Goal: Information Seeking & Learning: Learn about a topic

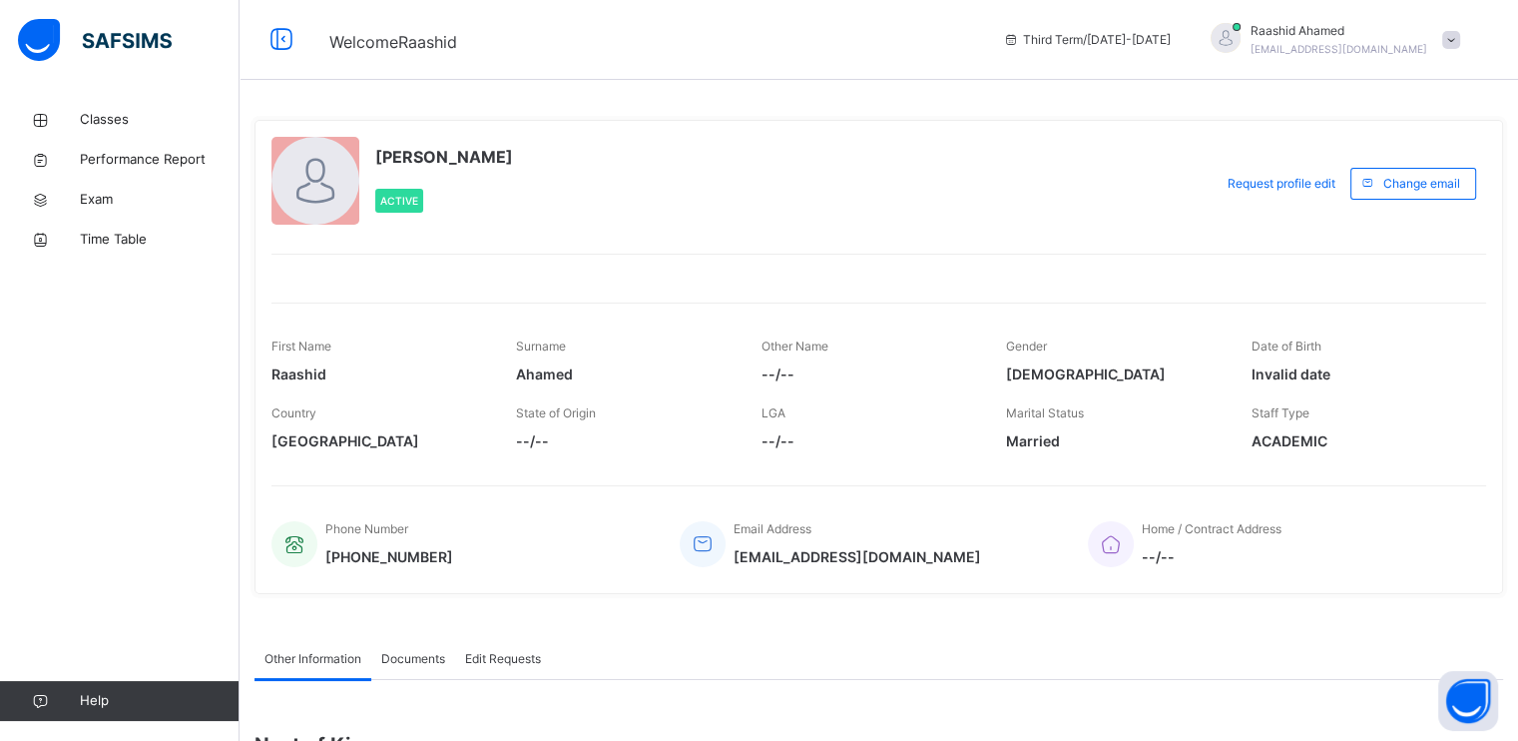
click at [1415, 462] on div "[PERSON_NAME] Active Request profile edit Change email First Name [PERSON_NAME]…" at bounding box center [879, 357] width 1249 height 474
click at [1122, 214] on div "[PERSON_NAME] Active" at bounding box center [736, 183] width 931 height 93
click at [101, 112] on span "Classes" at bounding box center [160, 120] width 160 height 20
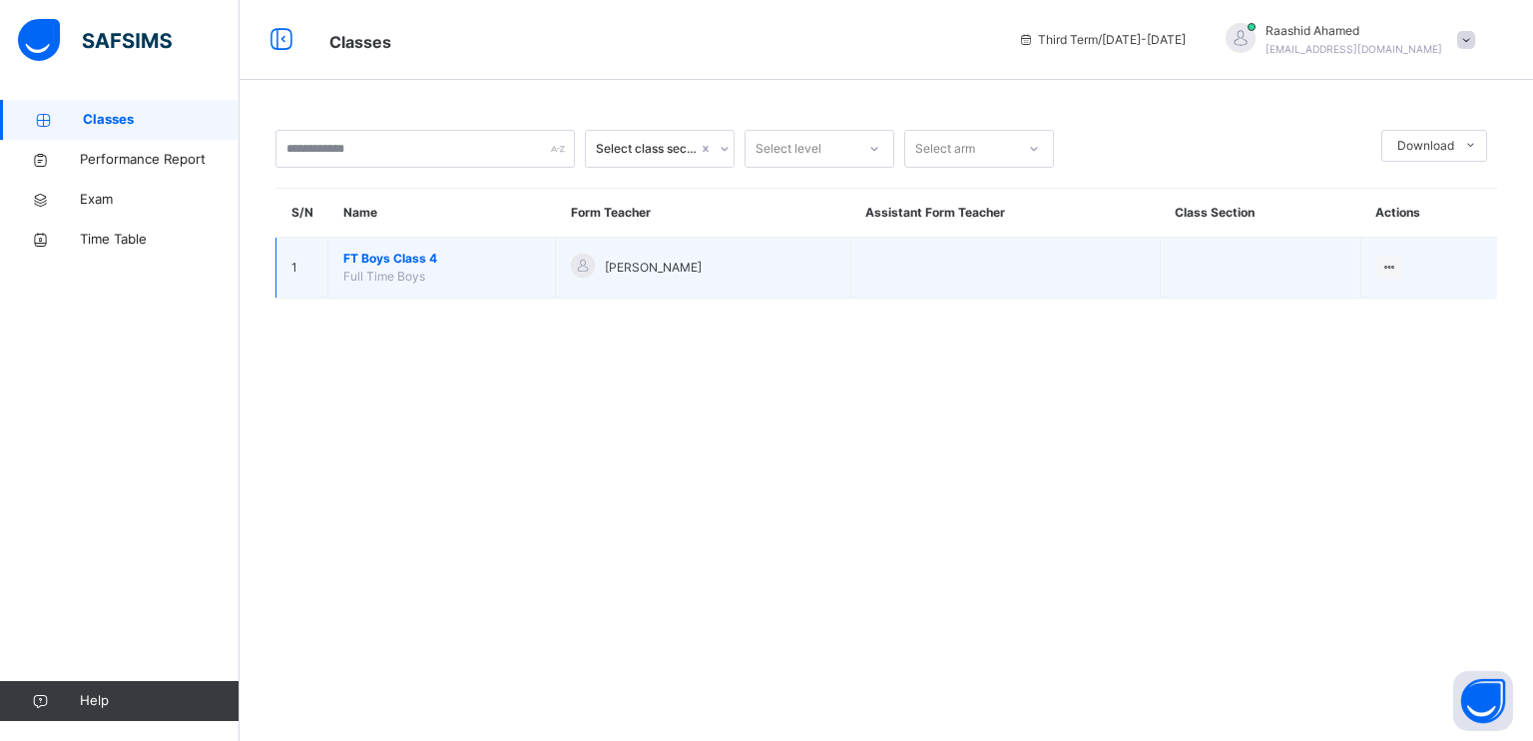
click at [362, 266] on td "FT Boys Class 4 Full Time Boys" at bounding box center [442, 268] width 228 height 61
click at [350, 264] on span "FT Boys Class 4" at bounding box center [441, 259] width 197 height 18
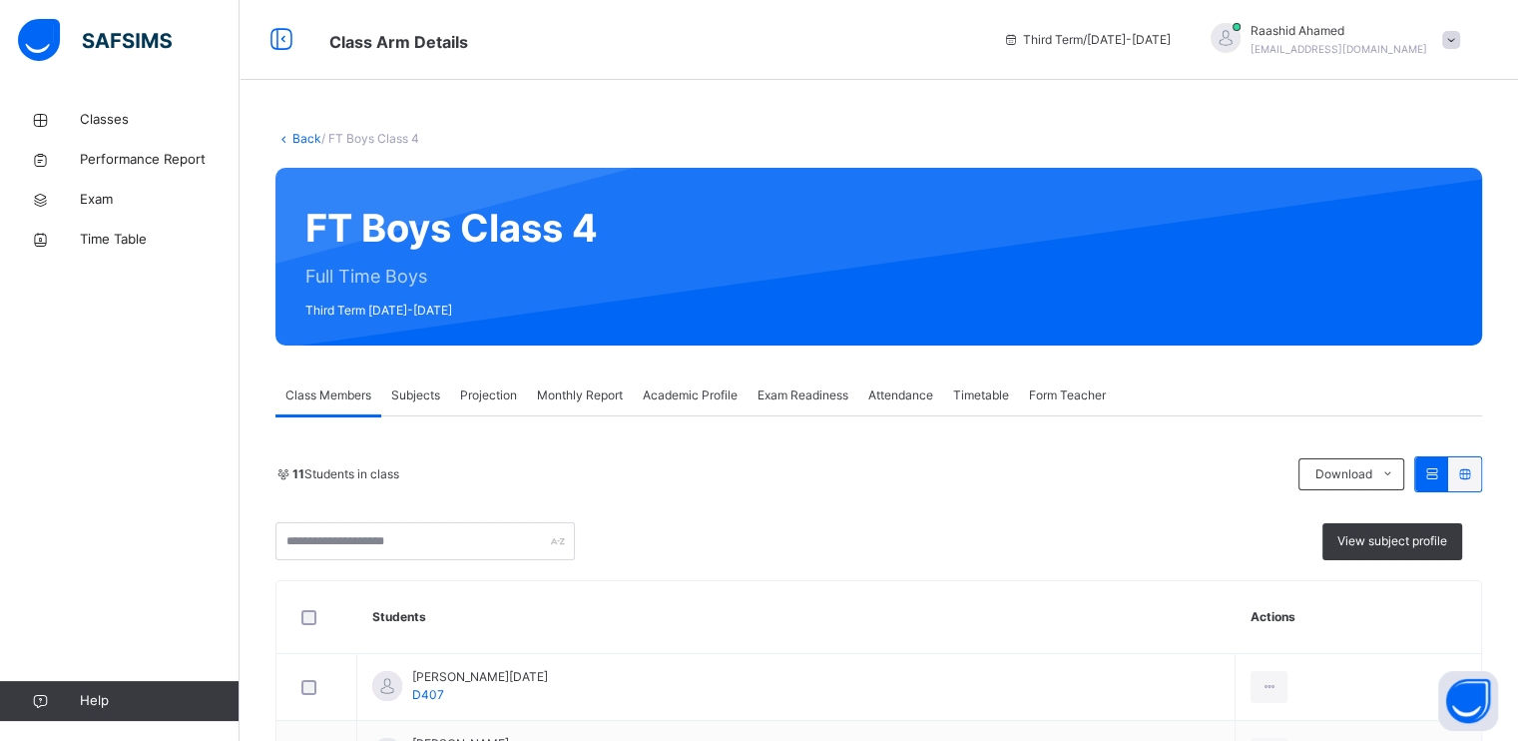
click at [485, 394] on span "Projection" at bounding box center [488, 395] width 57 height 18
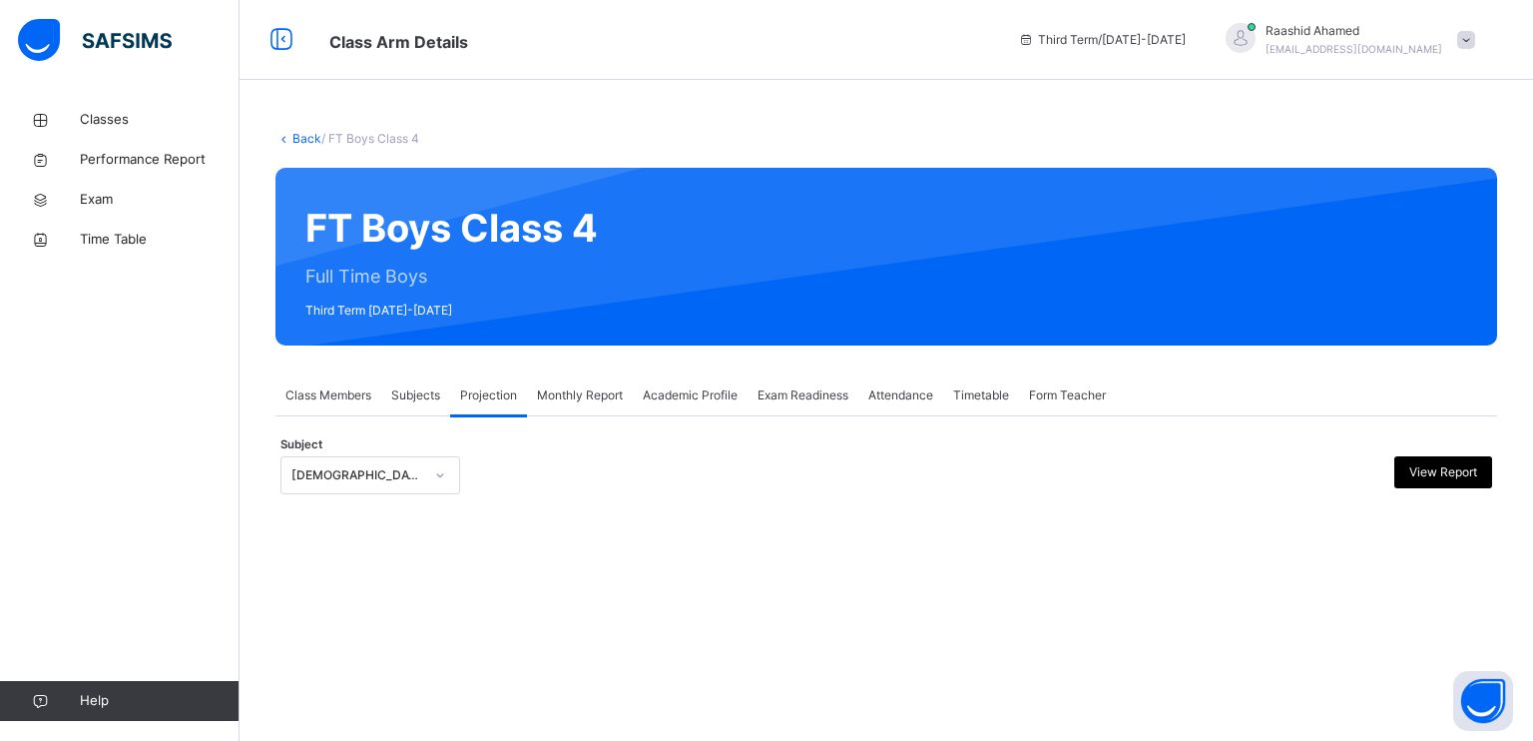
click at [341, 439] on div "**********" at bounding box center [886, 465] width 1222 height 98
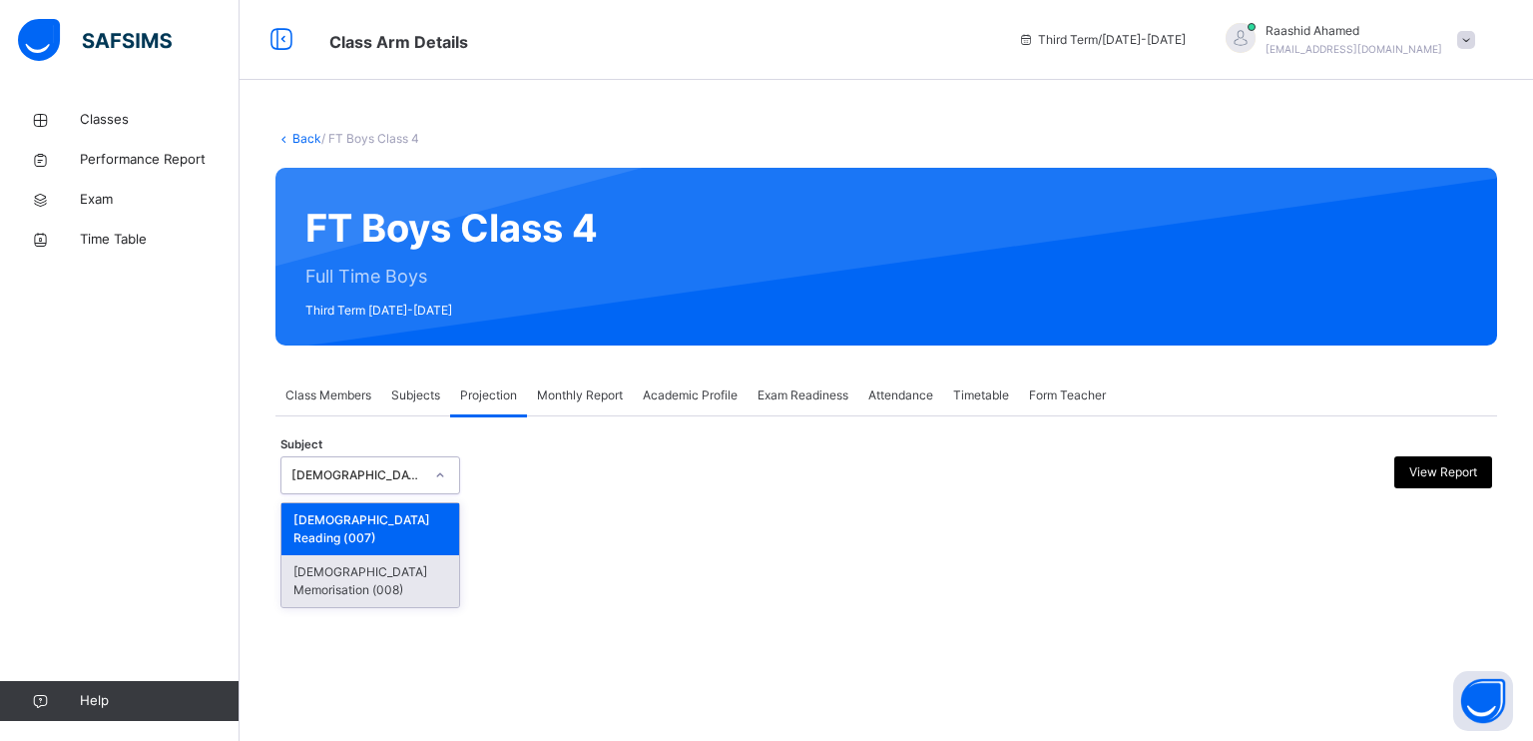
click at [298, 563] on div "[DEMOGRAPHIC_DATA] Memorisation (008)" at bounding box center [370, 581] width 178 height 52
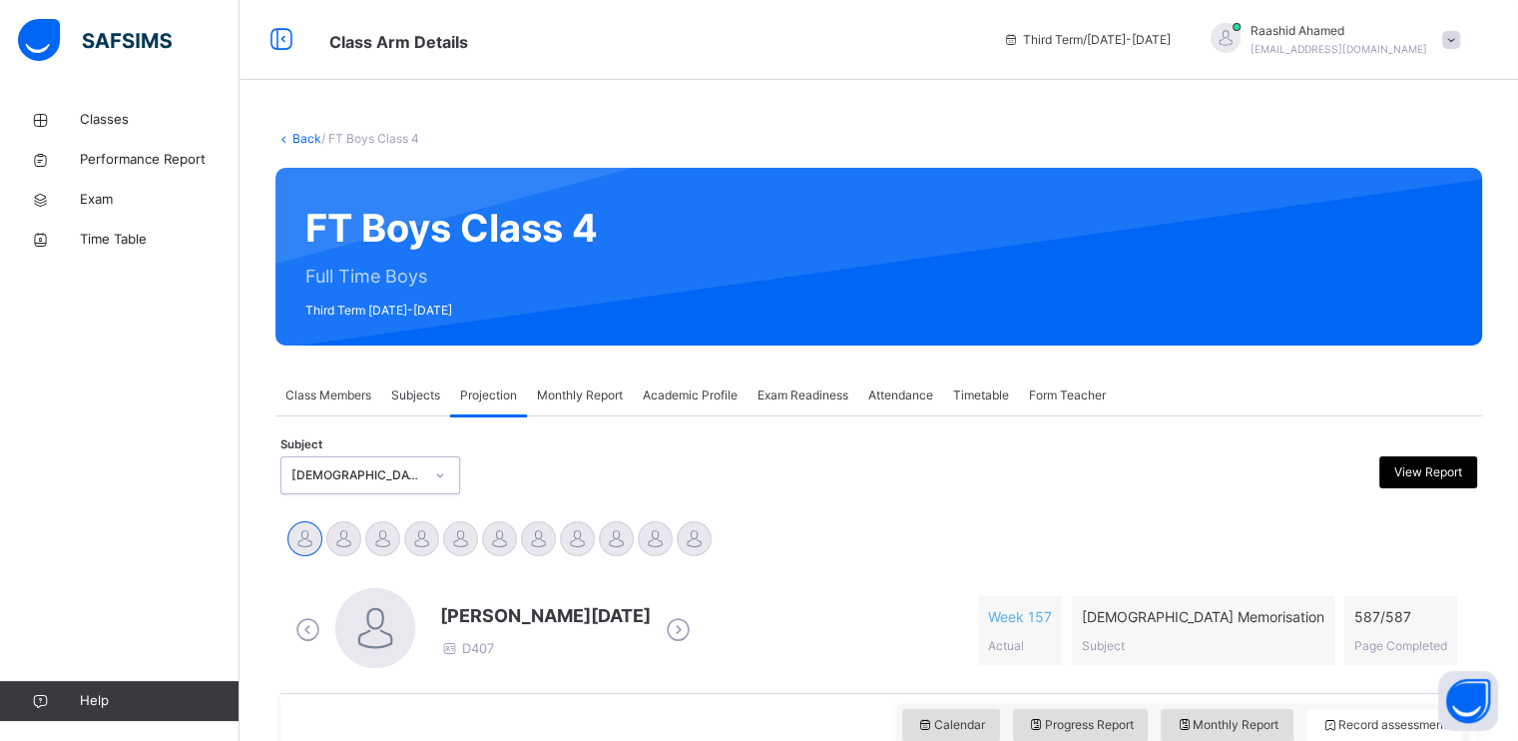
click at [894, 407] on div "Attendance" at bounding box center [900, 395] width 85 height 40
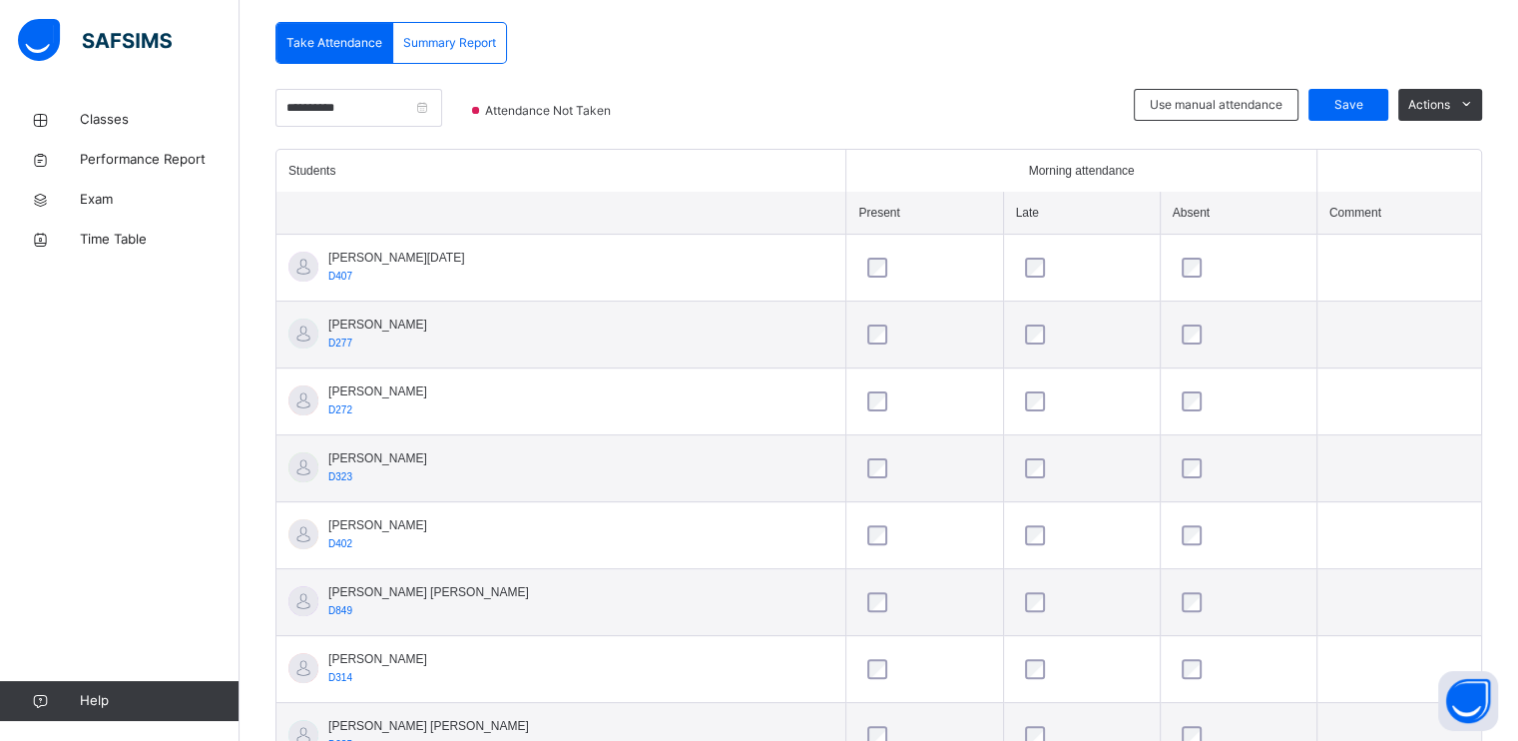
scroll to position [336, 0]
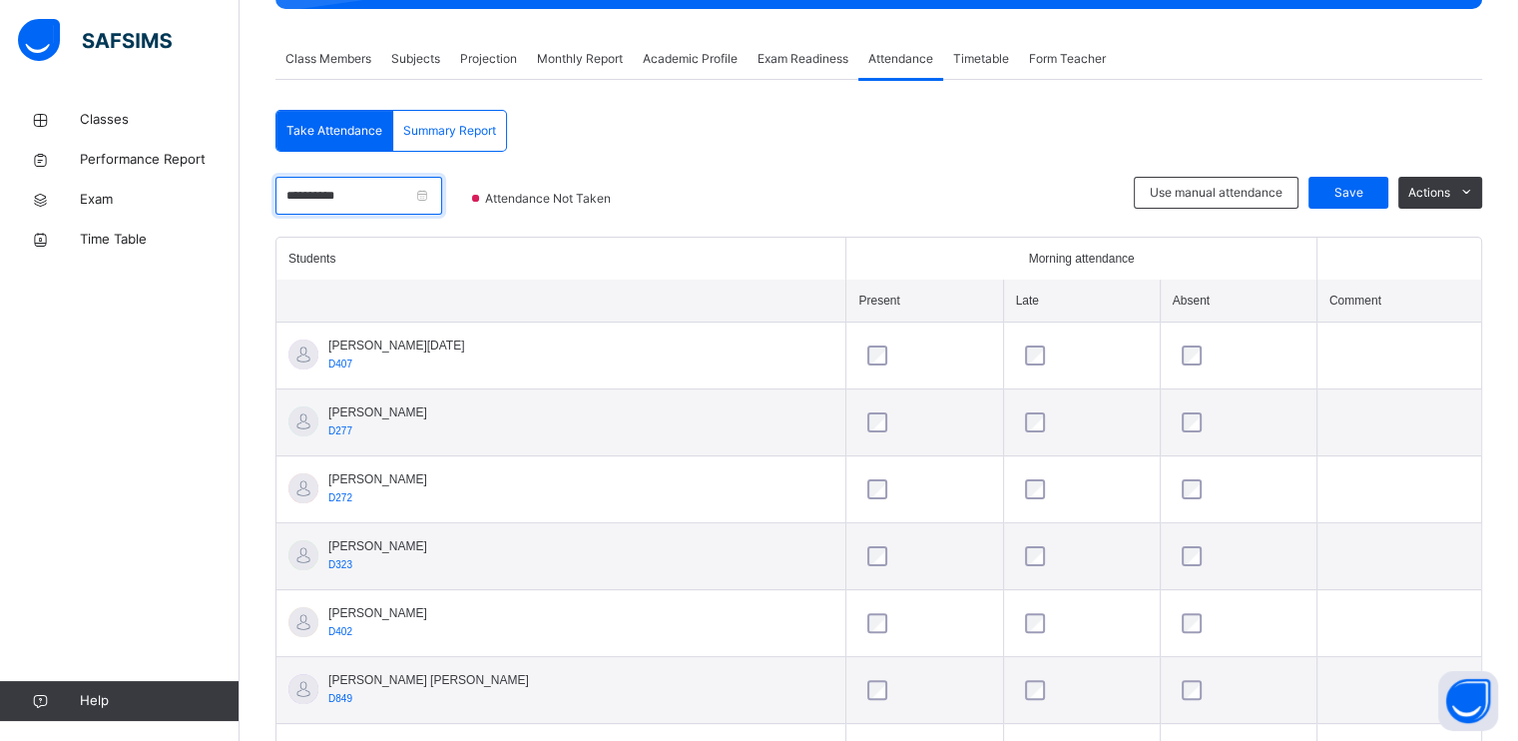
click at [283, 186] on input "**********" at bounding box center [358, 196] width 167 height 38
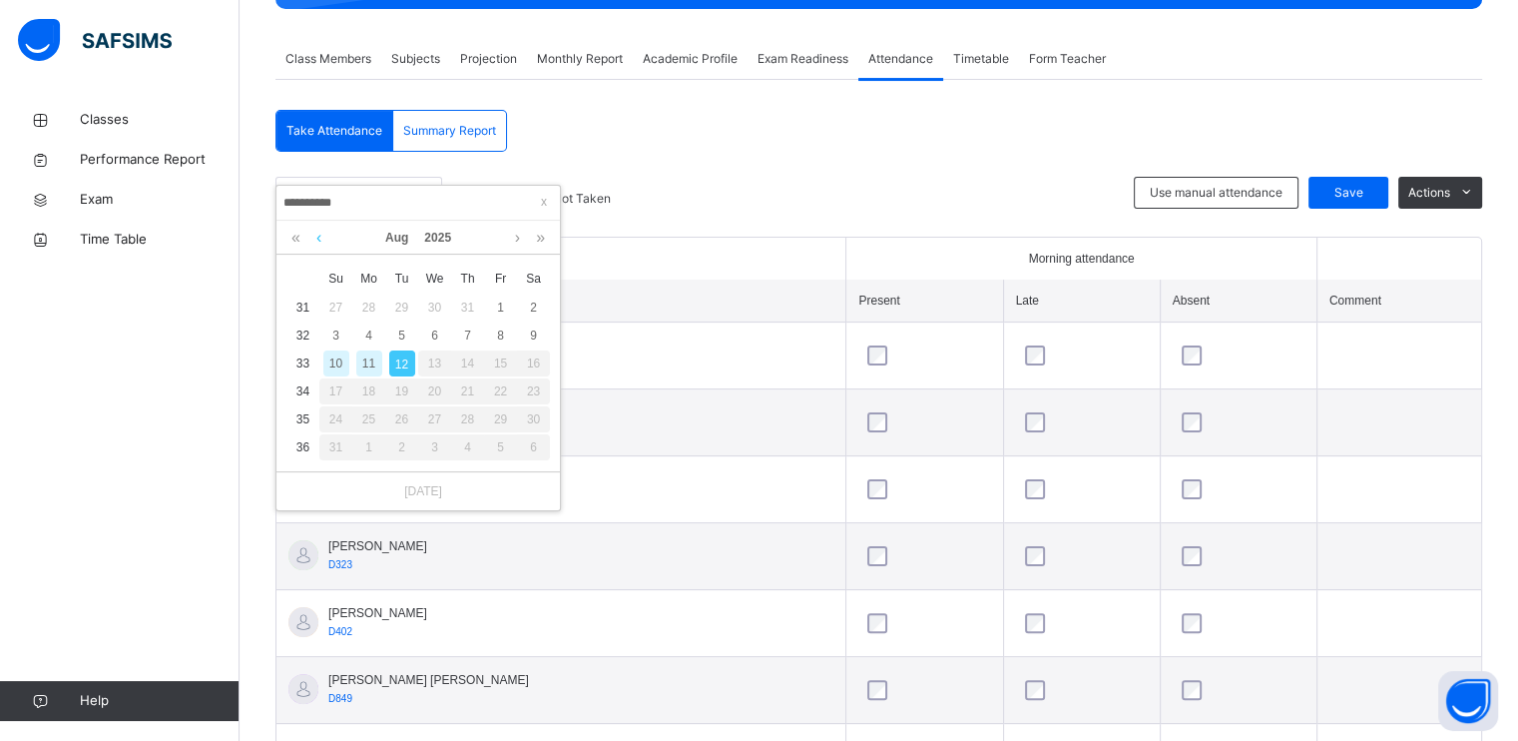
click at [315, 246] on link at bounding box center [318, 238] width 15 height 34
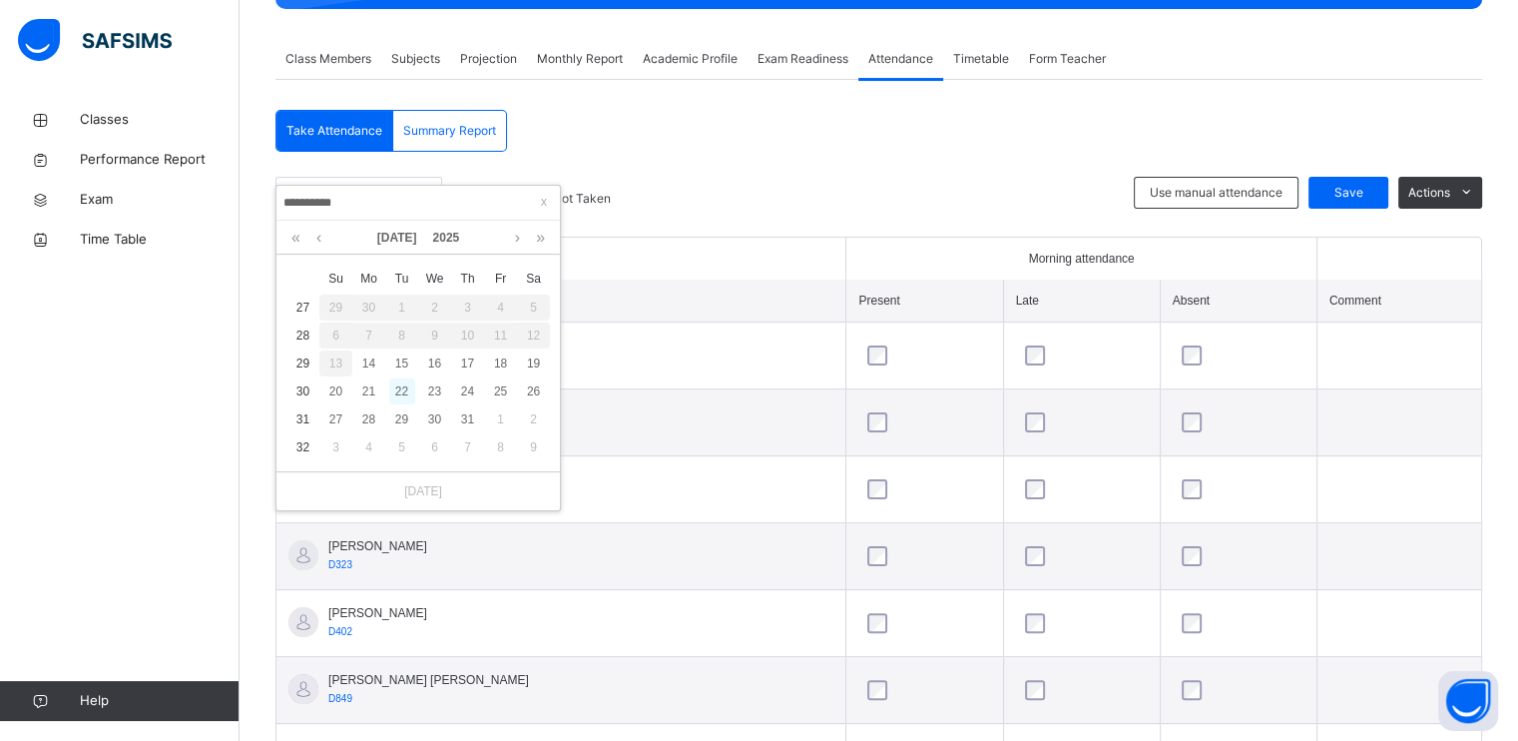
click at [391, 389] on div "22" at bounding box center [402, 391] width 26 height 26
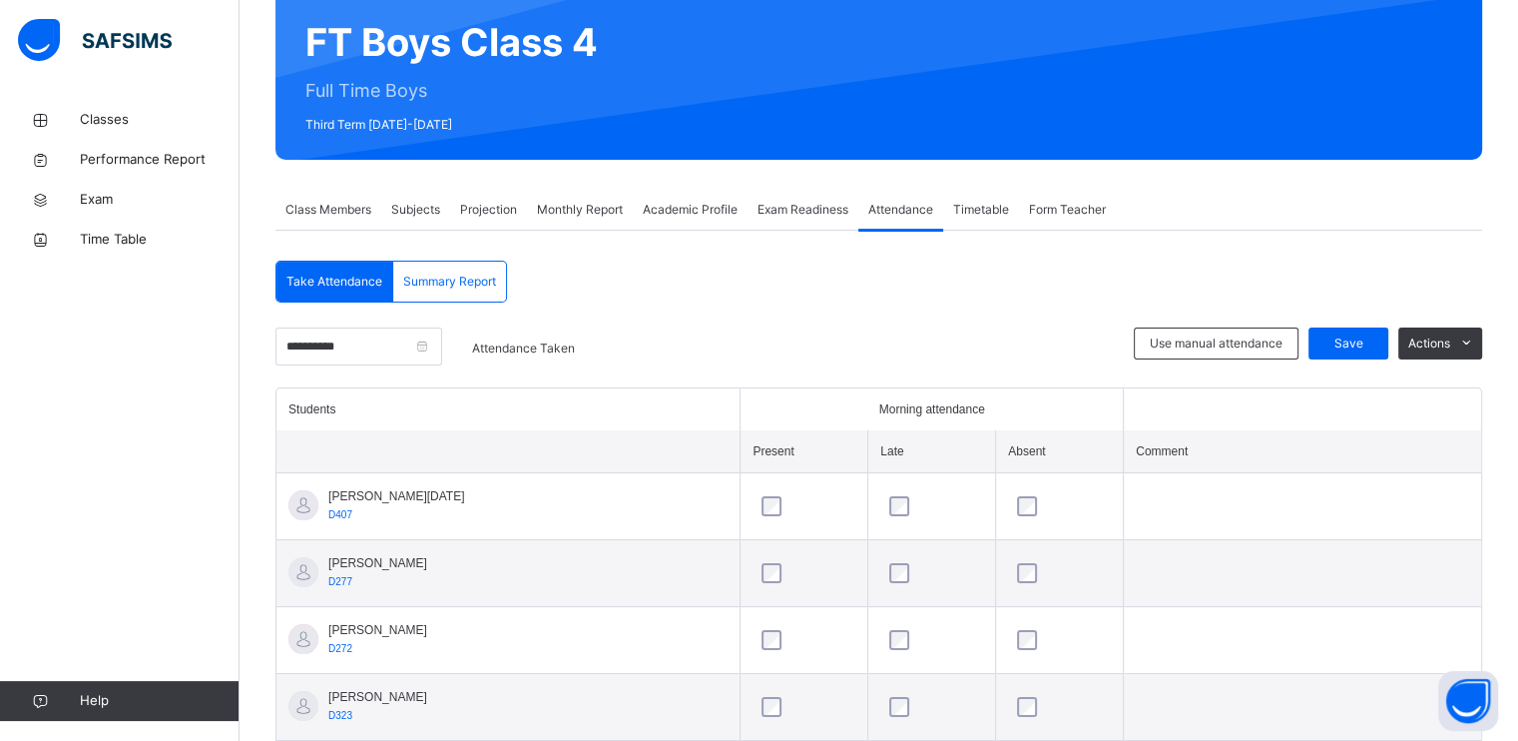
scroll to position [180, 0]
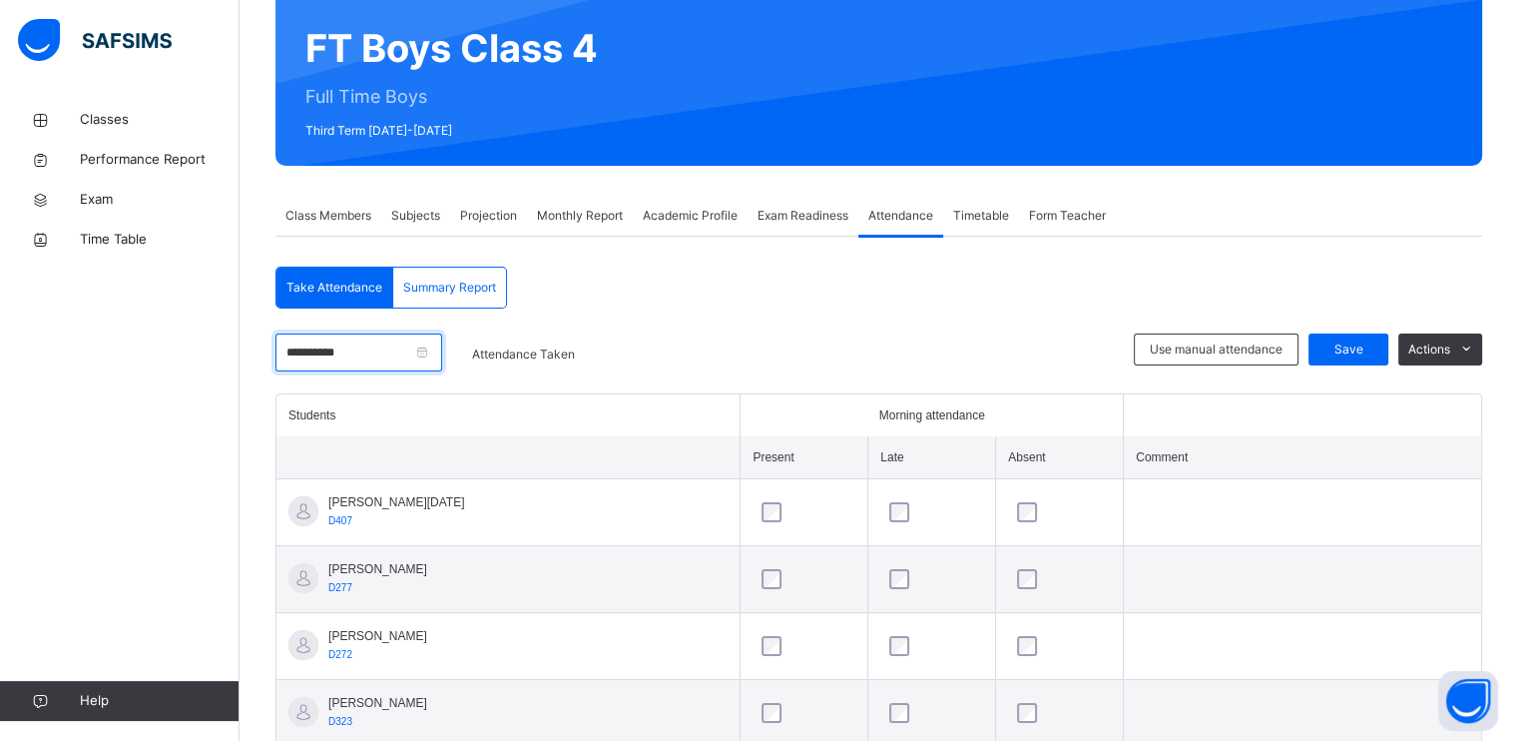
click at [323, 357] on input "**********" at bounding box center [358, 352] width 167 height 38
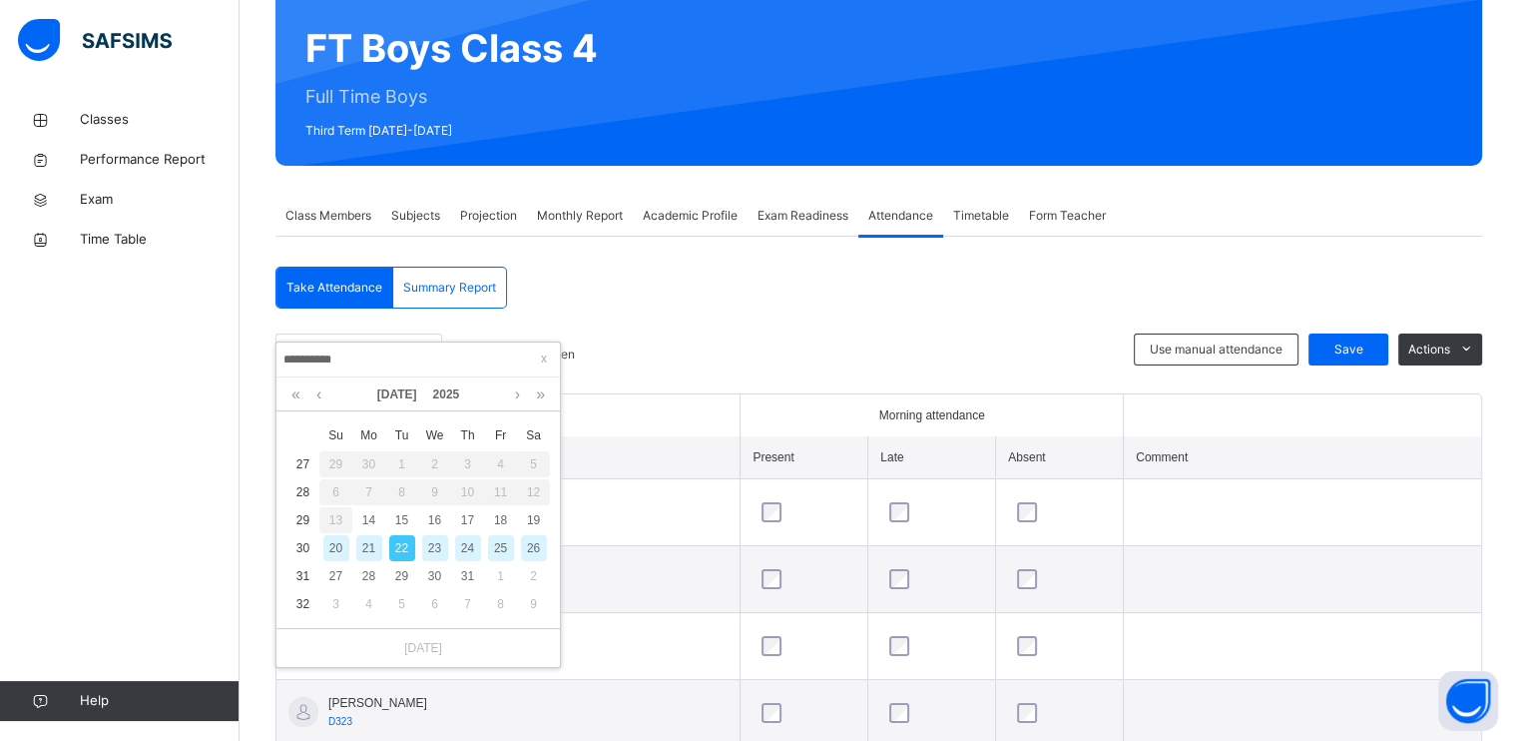
click at [708, 397] on th "Students" at bounding box center [508, 415] width 464 height 42
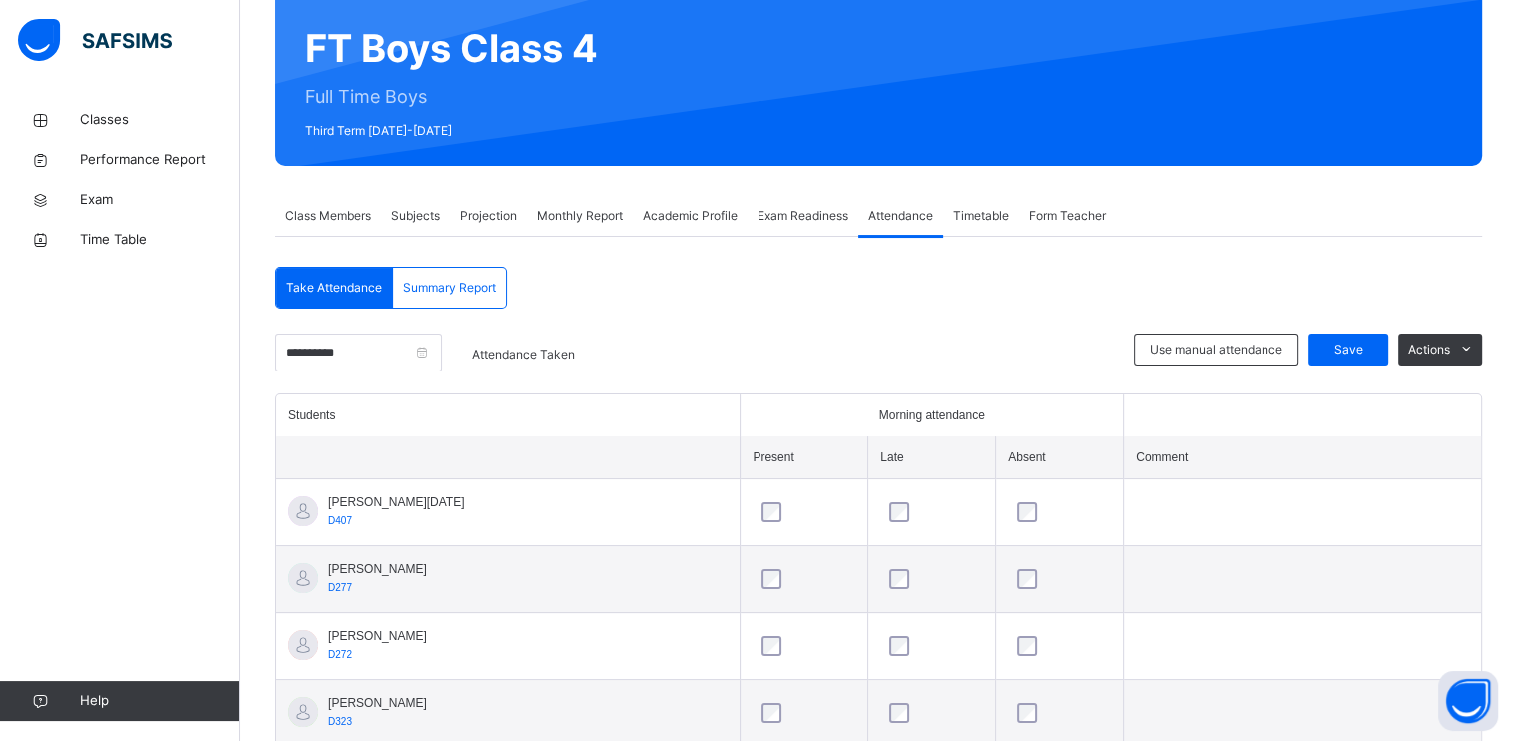
click at [351, 232] on div "Class Members" at bounding box center [328, 216] width 106 height 40
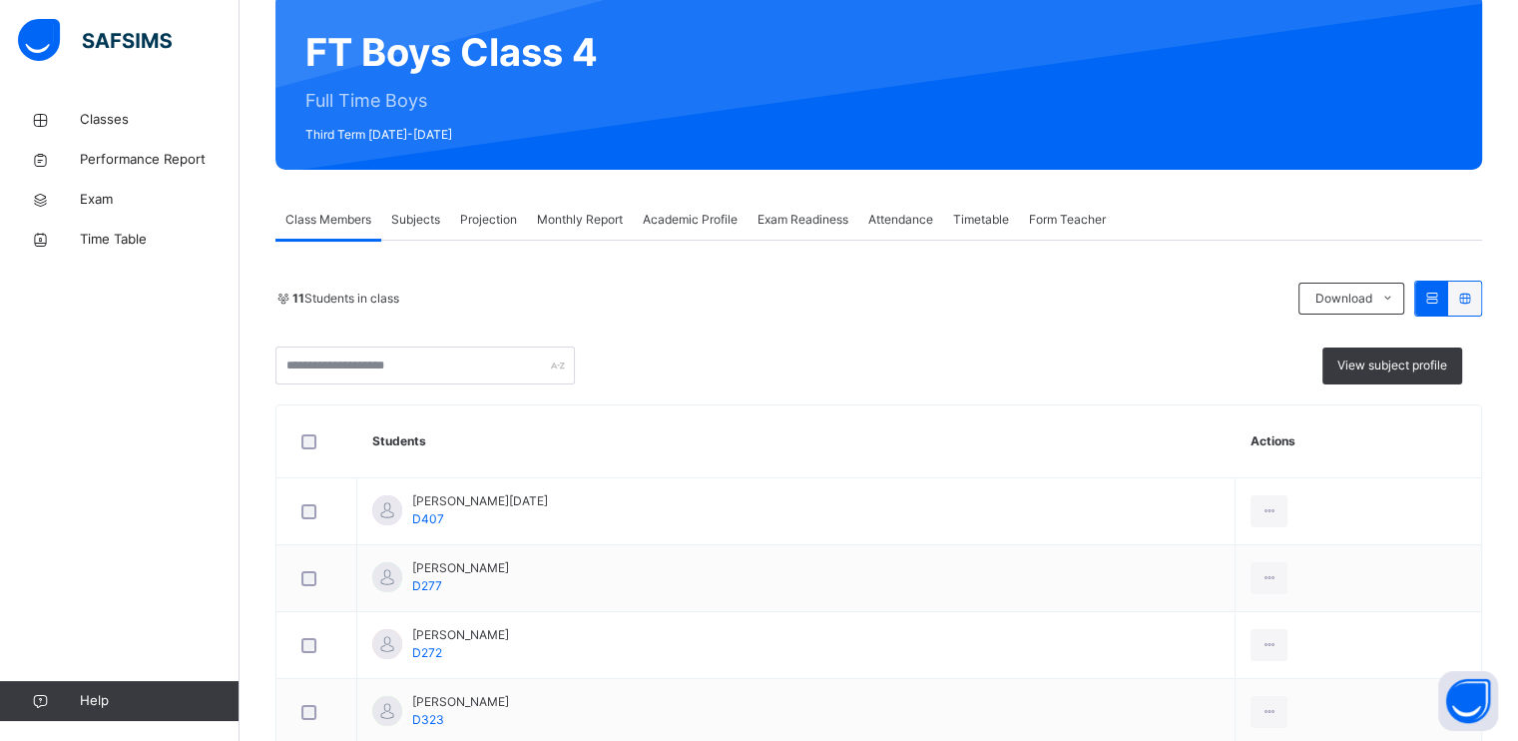
scroll to position [176, 0]
click at [26, 391] on div "Classes Performance Report Exam Time Table Help" at bounding box center [120, 410] width 240 height 661
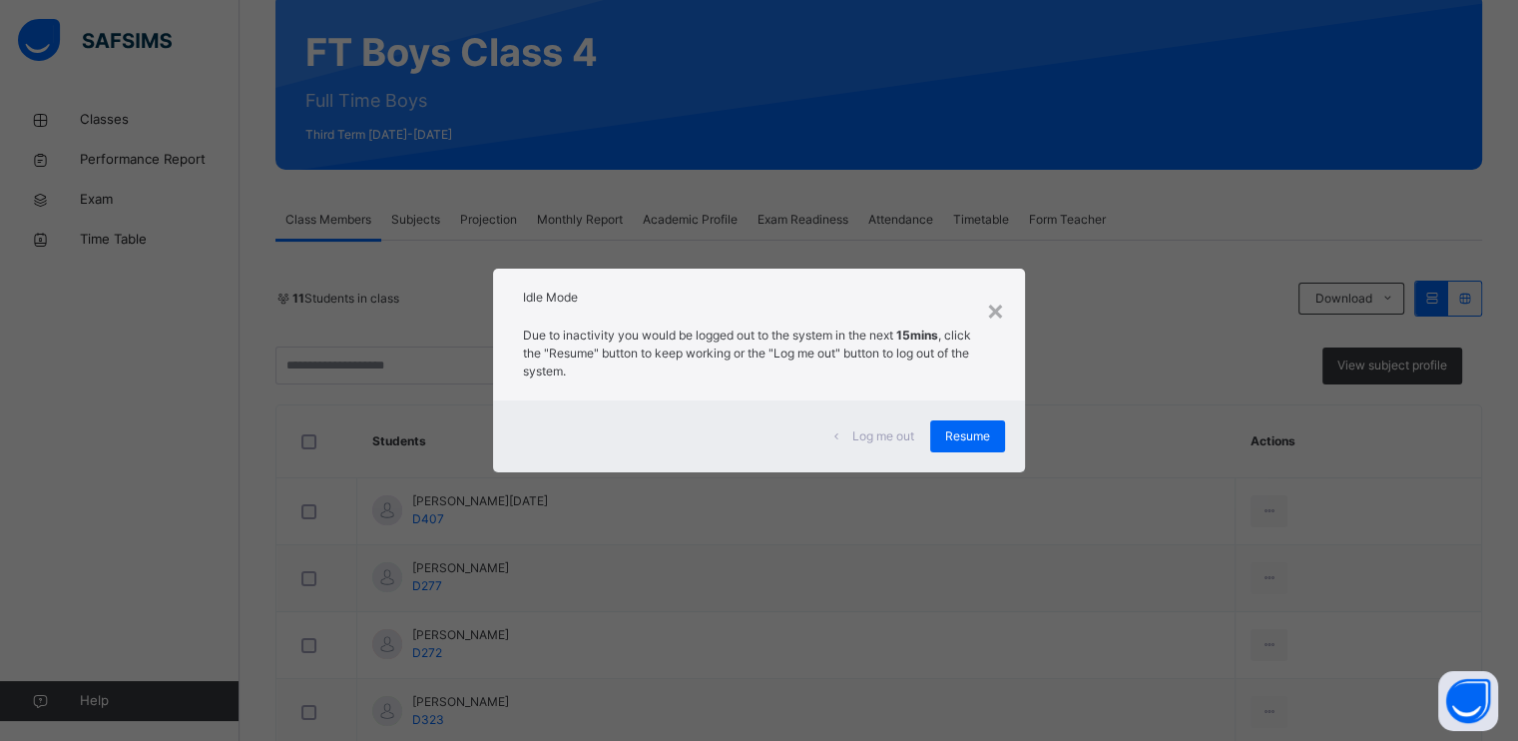
click at [184, 127] on div "× Idle Mode Due to inactivity you would be logged out to the system in the next…" at bounding box center [759, 370] width 1518 height 741
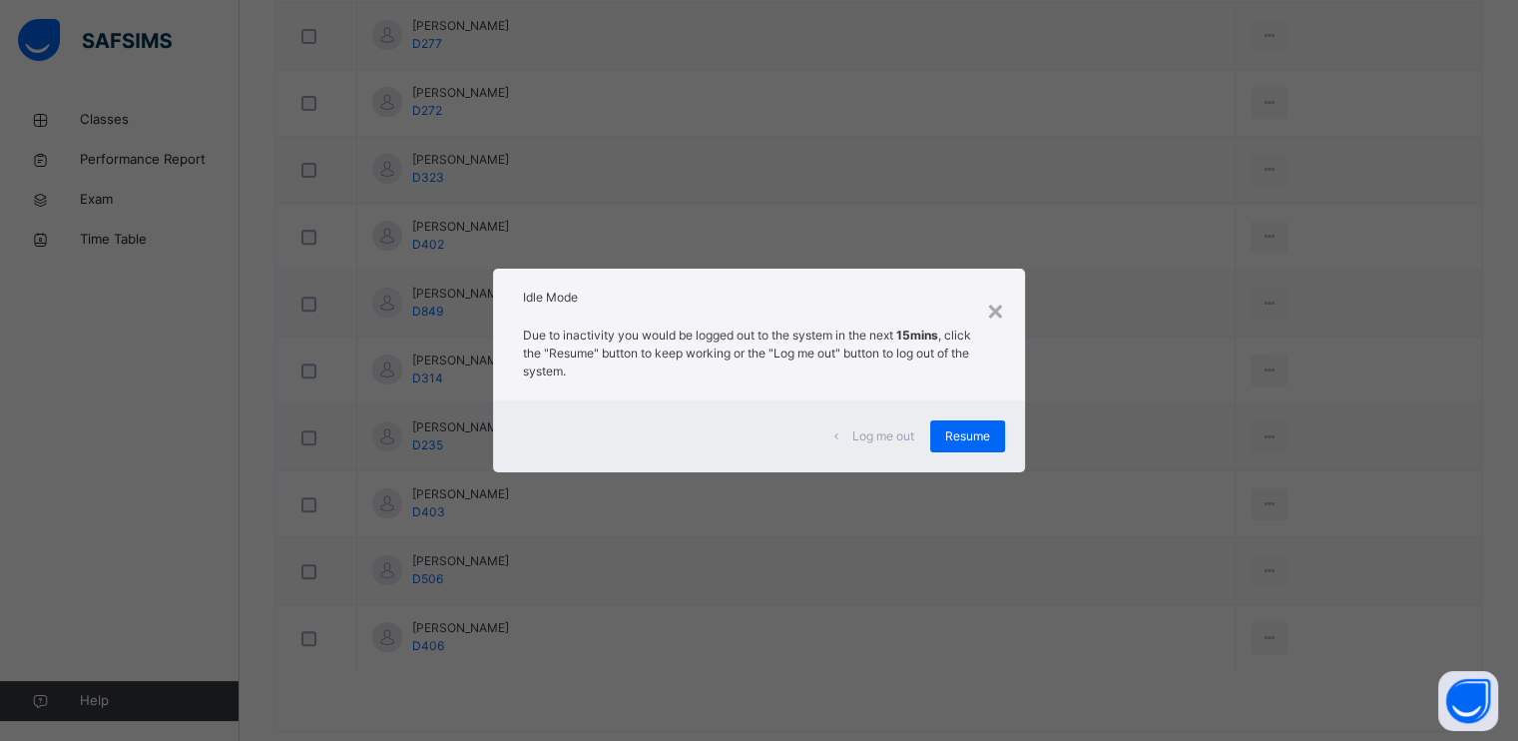
scroll to position [756, 0]
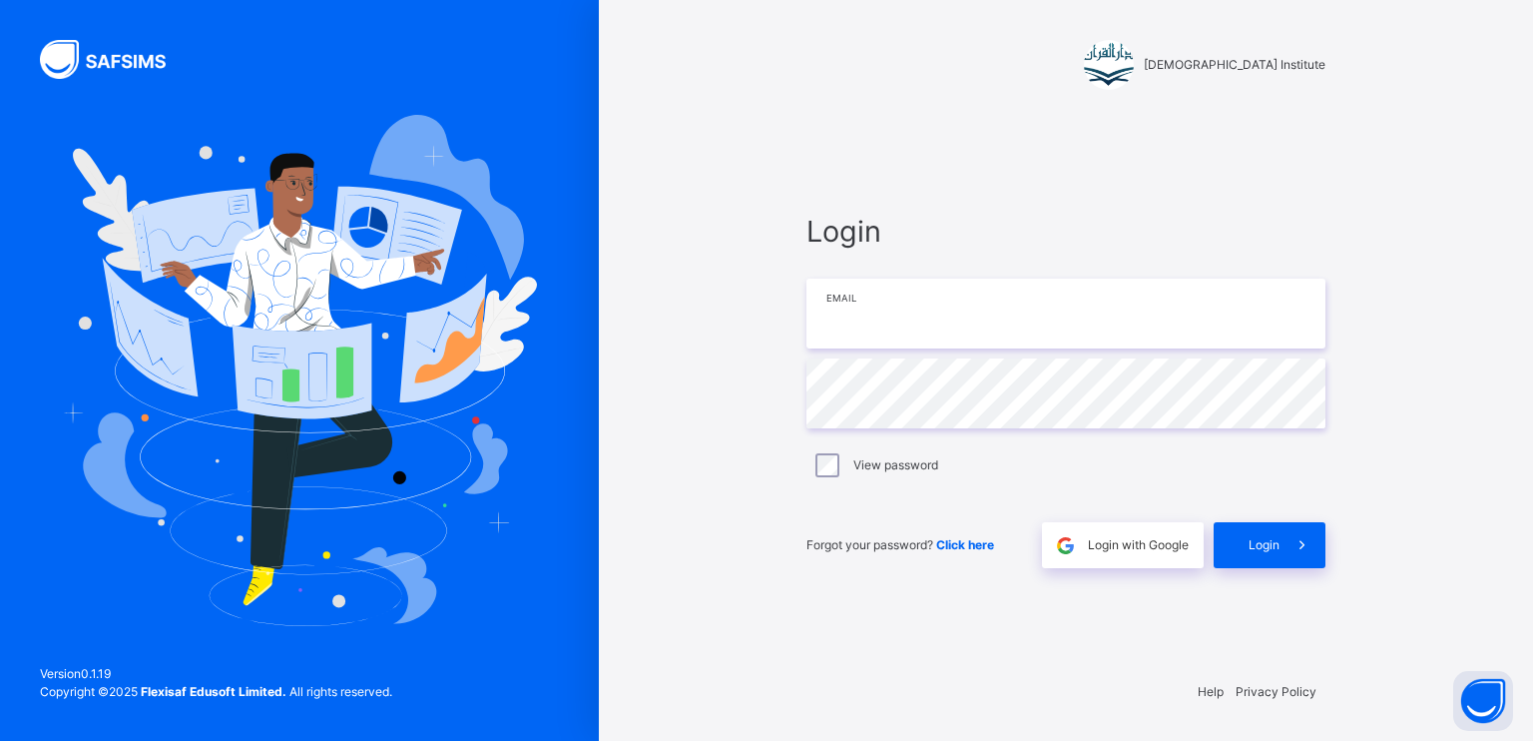
type input "**********"
